Goal: Transaction & Acquisition: Purchase product/service

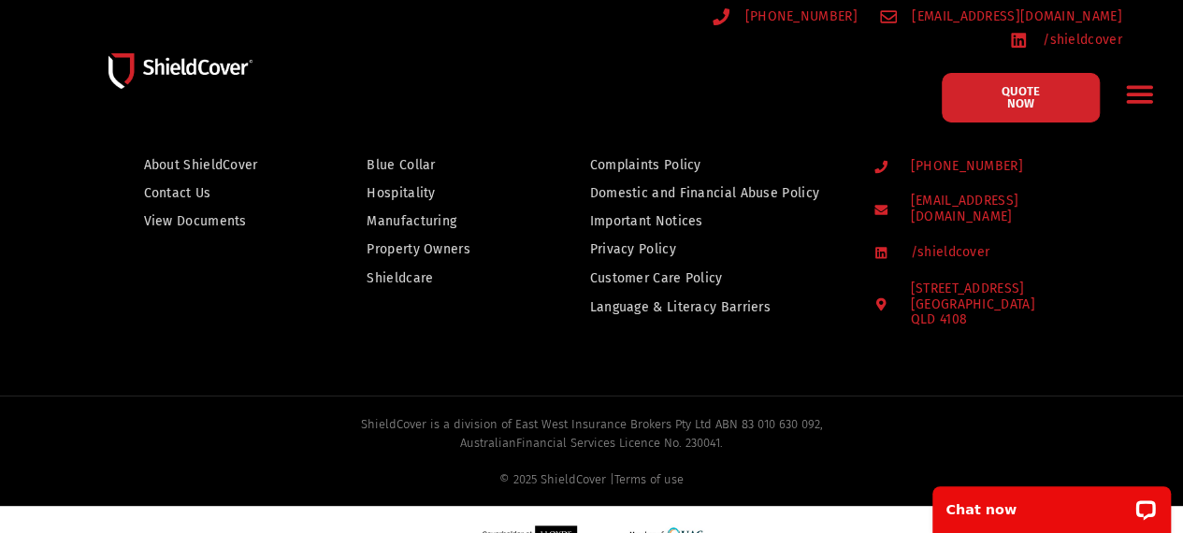
scroll to position [1515, 0]
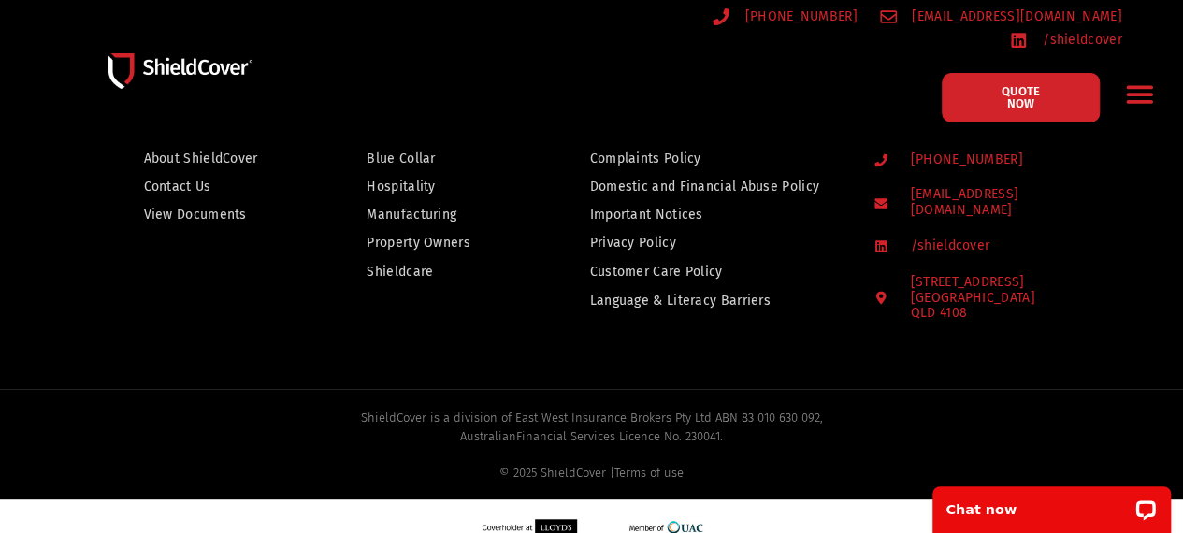
click at [422, 231] on span "Property Owners" at bounding box center [419, 242] width 104 height 23
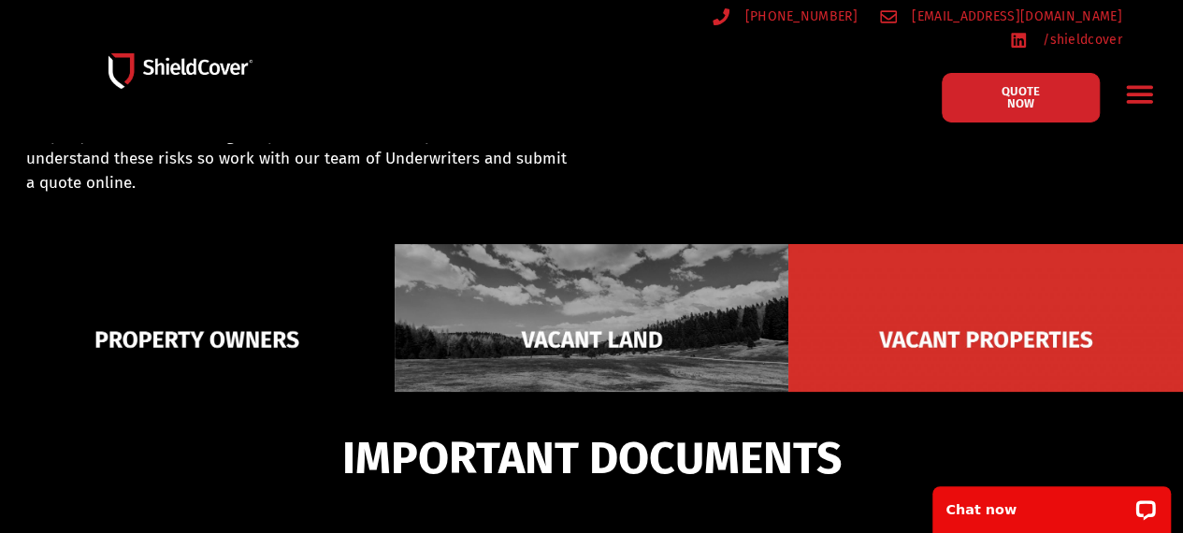
scroll to position [167, 0]
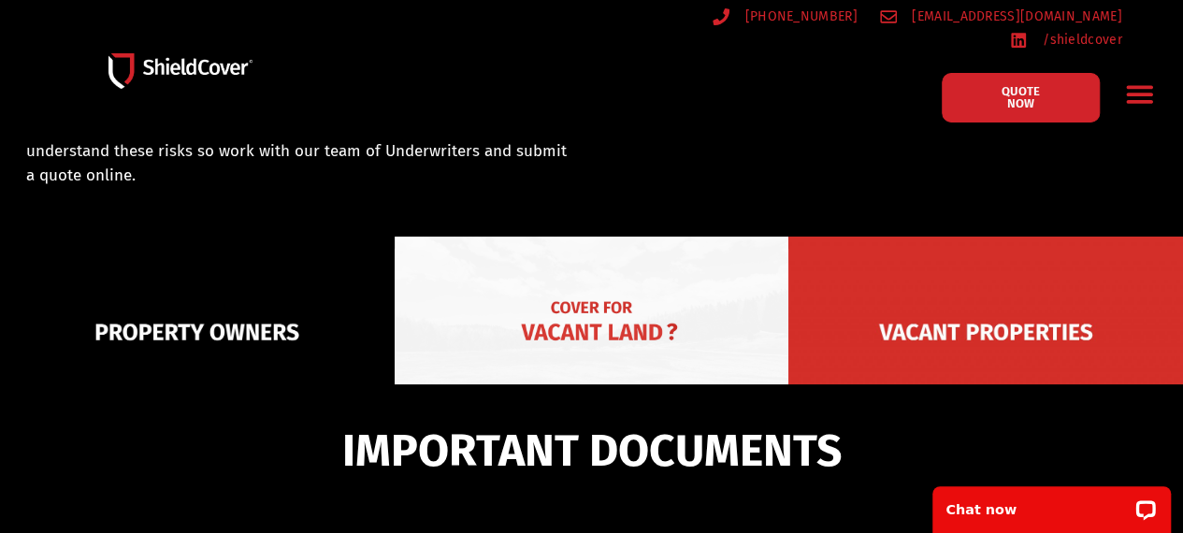
click at [602, 293] on img at bounding box center [592, 333] width 395 height 192
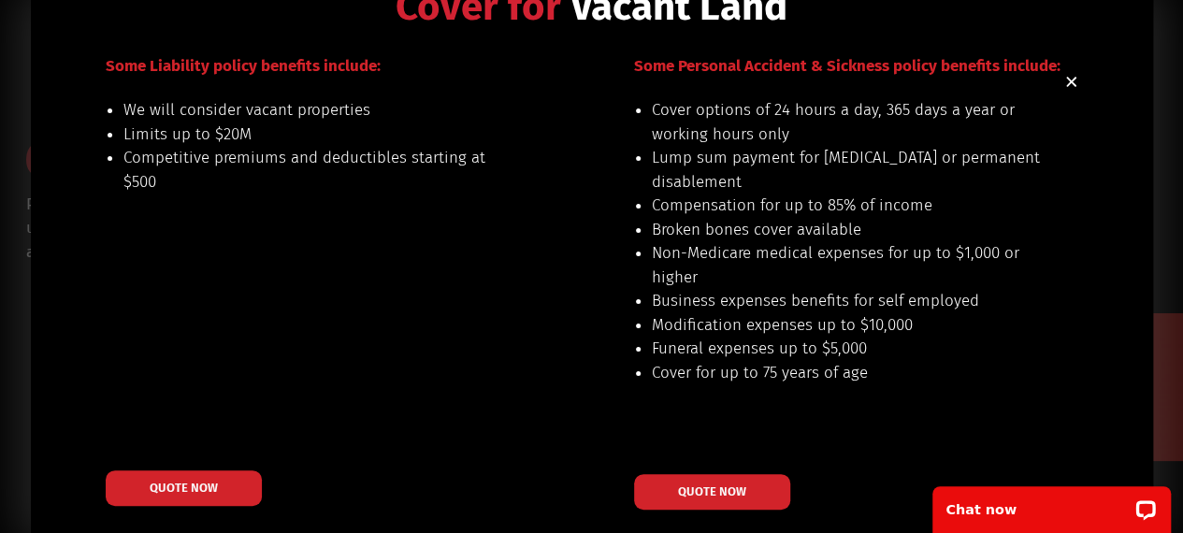
scroll to position [87, 0]
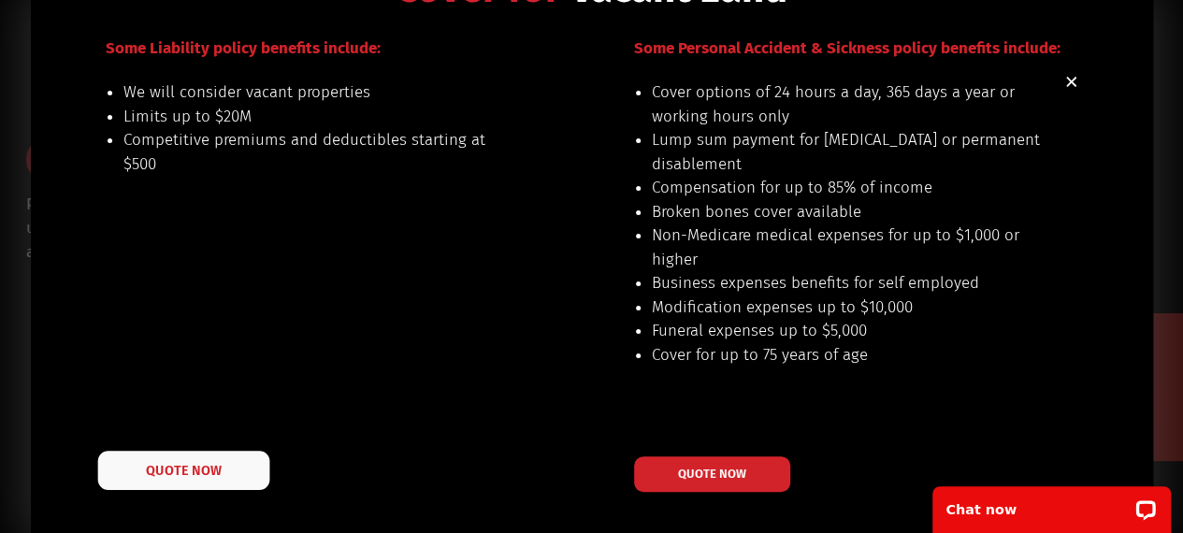
click at [225, 463] on link "QUOTE NOW" at bounding box center [183, 470] width 172 height 39
